Goal: Information Seeking & Learning: Learn about a topic

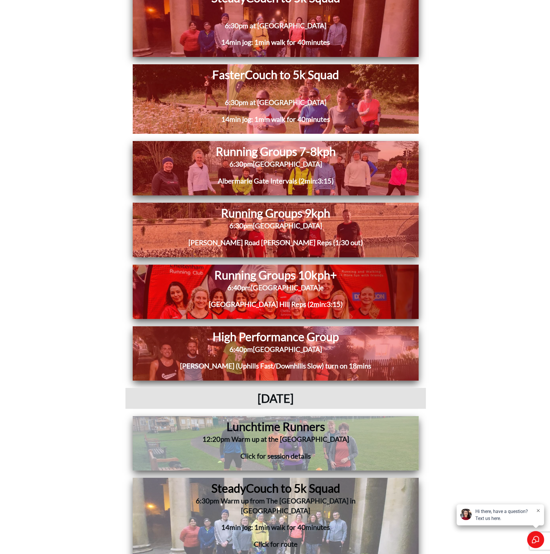
scroll to position [915, 0]
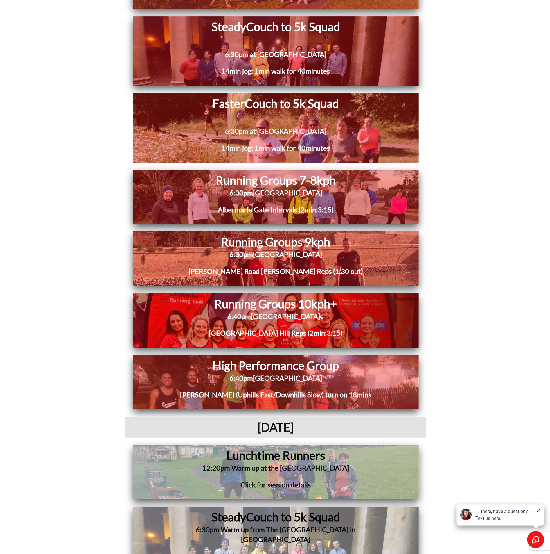
click at [304, 106] on span "Couch to 5k Squad" at bounding box center [292, 103] width 94 height 14
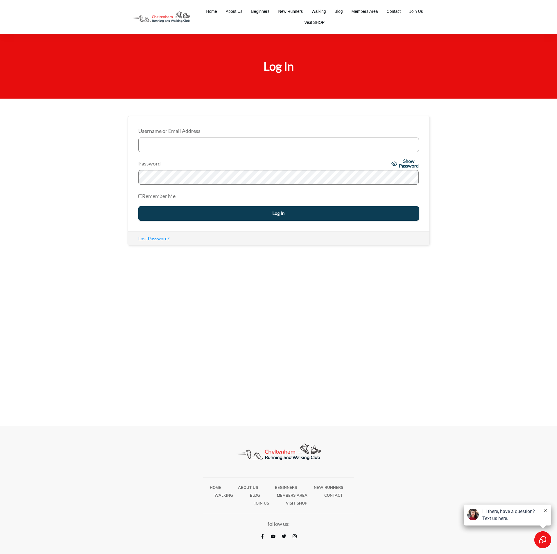
type input "conor@stsfitness.com"
click at [211, 207] on input "Log In" at bounding box center [278, 213] width 281 height 15
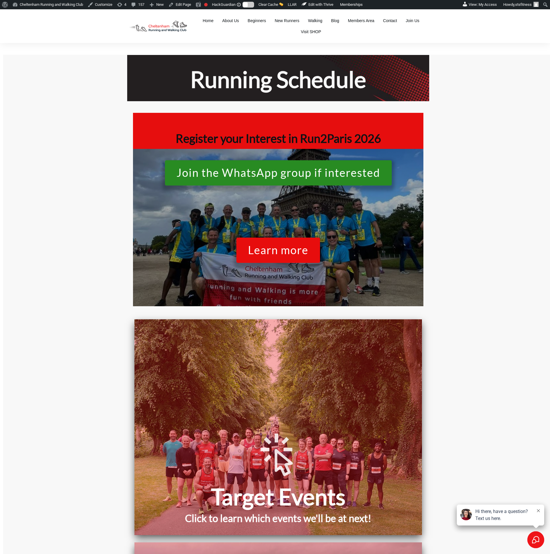
scroll to position [924, 0]
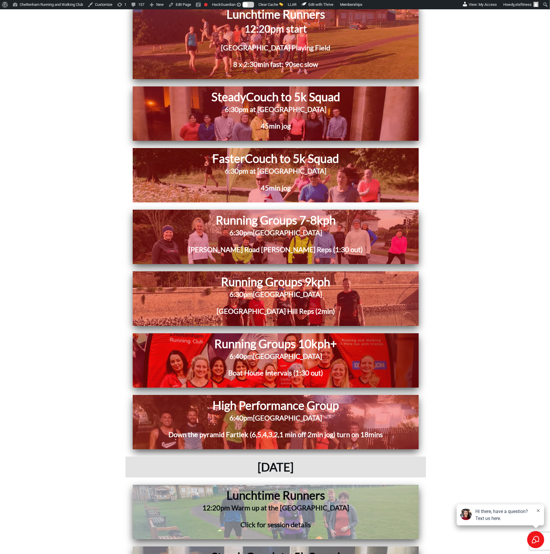
scroll to position [837, 0]
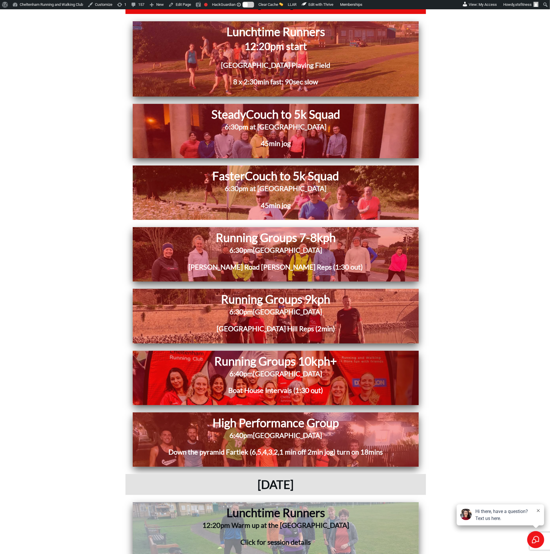
click at [290, 185] on span "6:30pm at [GEOGRAPHIC_DATA]" at bounding box center [276, 188] width 102 height 8
click at [234, 184] on span "6:30pm at [GEOGRAPHIC_DATA]" at bounding box center [276, 188] width 102 height 8
click at [257, 246] on span "Pittville Pump Room" at bounding box center [287, 250] width 69 height 8
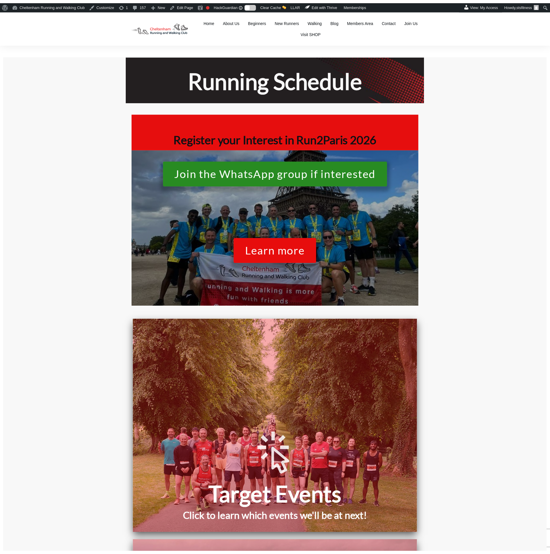
scroll to position [837, 0]
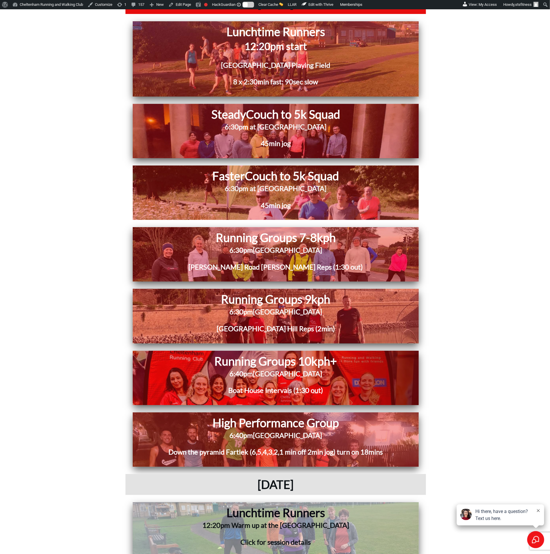
click at [260, 188] on span "6:30pm at [GEOGRAPHIC_DATA]" at bounding box center [276, 188] width 102 height 8
click at [223, 137] on h3 "6:30pm at [GEOGRAPHIC_DATA]" at bounding box center [276, 130] width 226 height 17
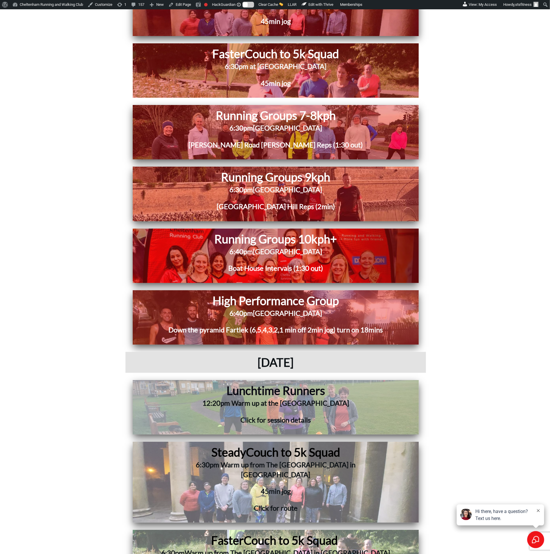
scroll to position [1186, 0]
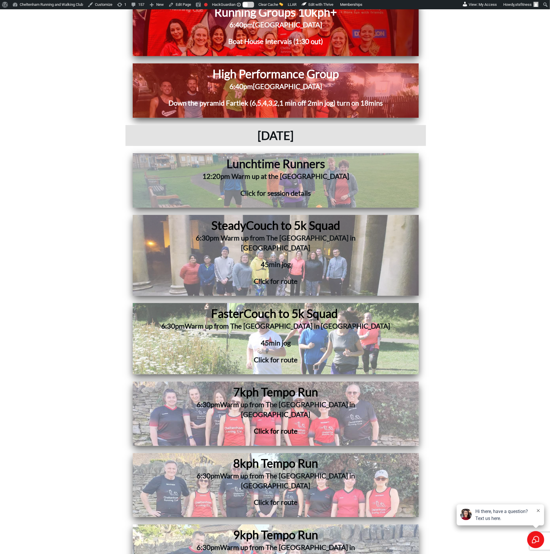
click at [263, 244] on h3 "6:30pm Warm up from The Royal Oak in Prestbury" at bounding box center [276, 246] width 220 height 26
click at [253, 338] on h3 "45min jog" at bounding box center [276, 346] width 237 height 17
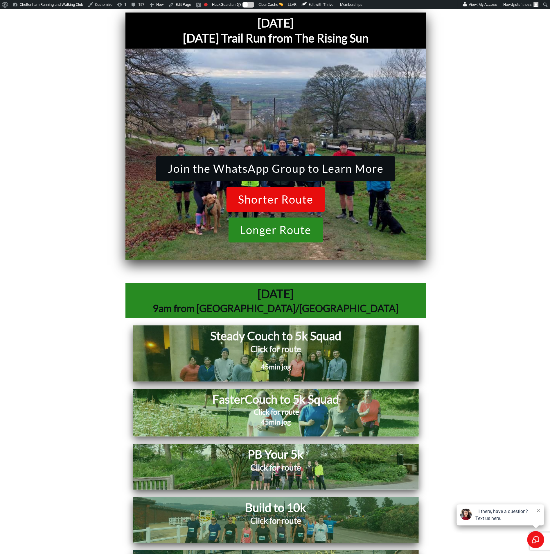
scroll to position [2188, 0]
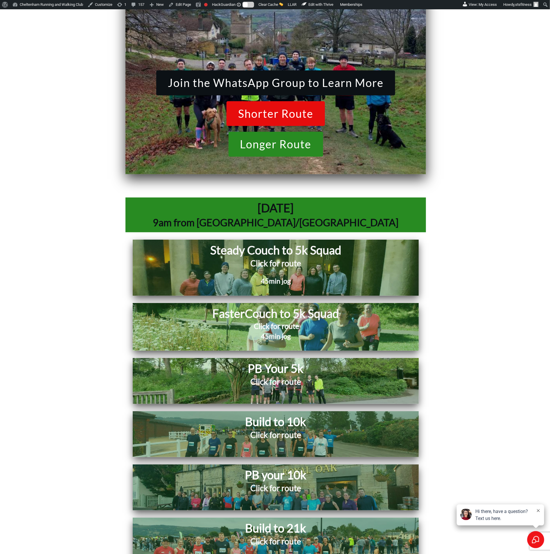
click at [284, 306] on span "Couch to 5k Squad" at bounding box center [292, 313] width 94 height 14
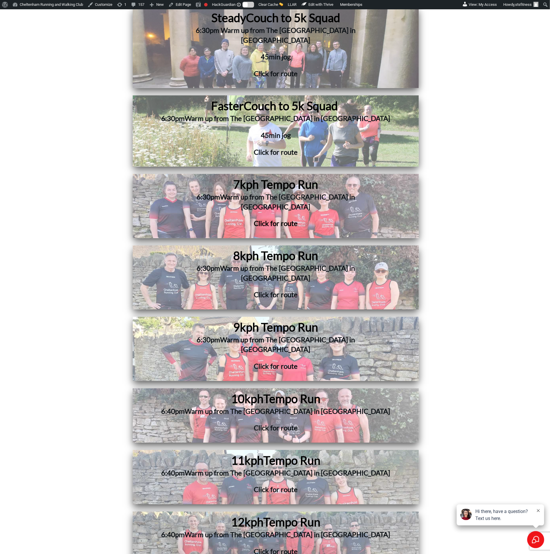
scroll to position [1001, 0]
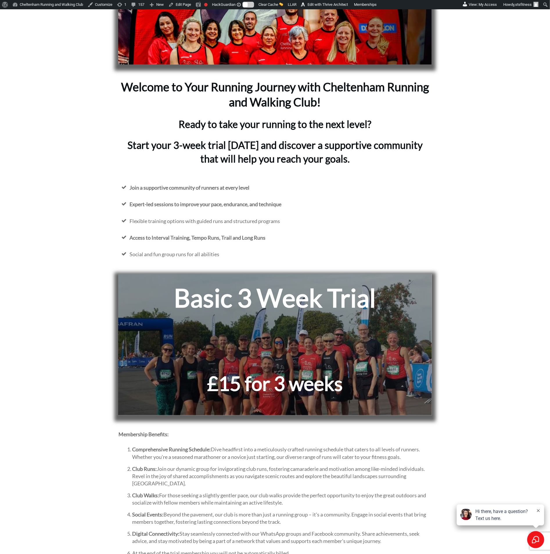
scroll to position [44, 0]
